Goal: Task Accomplishment & Management: Use online tool/utility

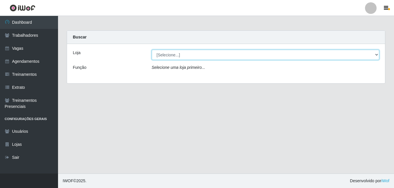
click at [174, 56] on select "[Selecione...] [GEOGRAPHIC_DATA] - [DATE][GEOGRAPHIC_DATA]" at bounding box center [266, 55] width 228 height 10
select select "471"
click at [152, 50] on select "[Selecione...] [GEOGRAPHIC_DATA] - [DATE][GEOGRAPHIC_DATA]" at bounding box center [266, 55] width 228 height 10
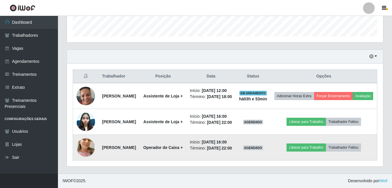
scroll to position [202, 0]
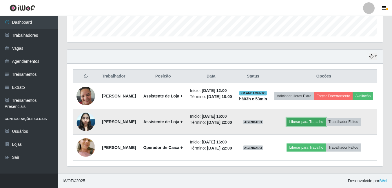
click at [308, 118] on button "Liberar para Trabalho" at bounding box center [306, 122] width 39 height 8
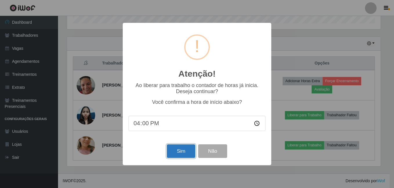
click at [179, 153] on button "Sim" at bounding box center [181, 152] width 28 height 14
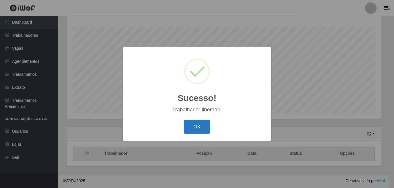
click at [195, 127] on button "OK" at bounding box center [197, 127] width 27 height 14
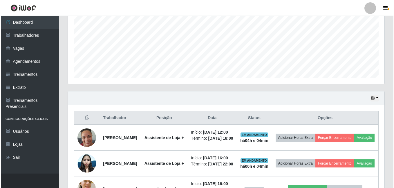
scroll to position [202, 0]
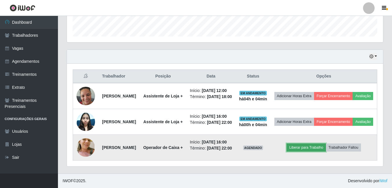
click at [312, 145] on button "Liberar para Trabalho" at bounding box center [306, 148] width 39 height 8
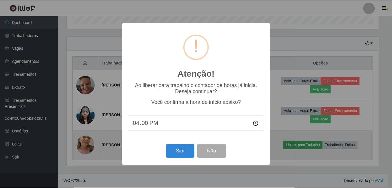
scroll to position [120, 313]
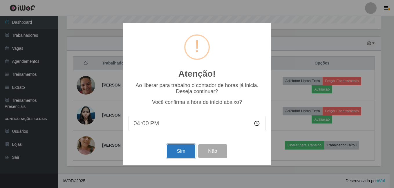
click at [169, 152] on button "Sim" at bounding box center [181, 152] width 28 height 14
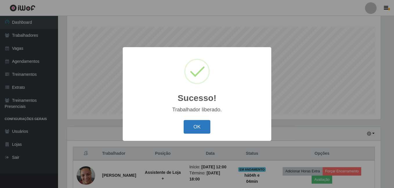
click at [204, 130] on button "OK" at bounding box center [197, 127] width 27 height 14
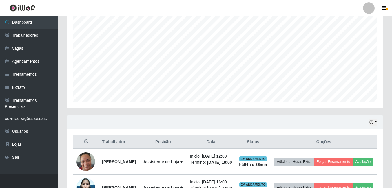
scroll to position [0, 0]
